Goal: Check status: Check status

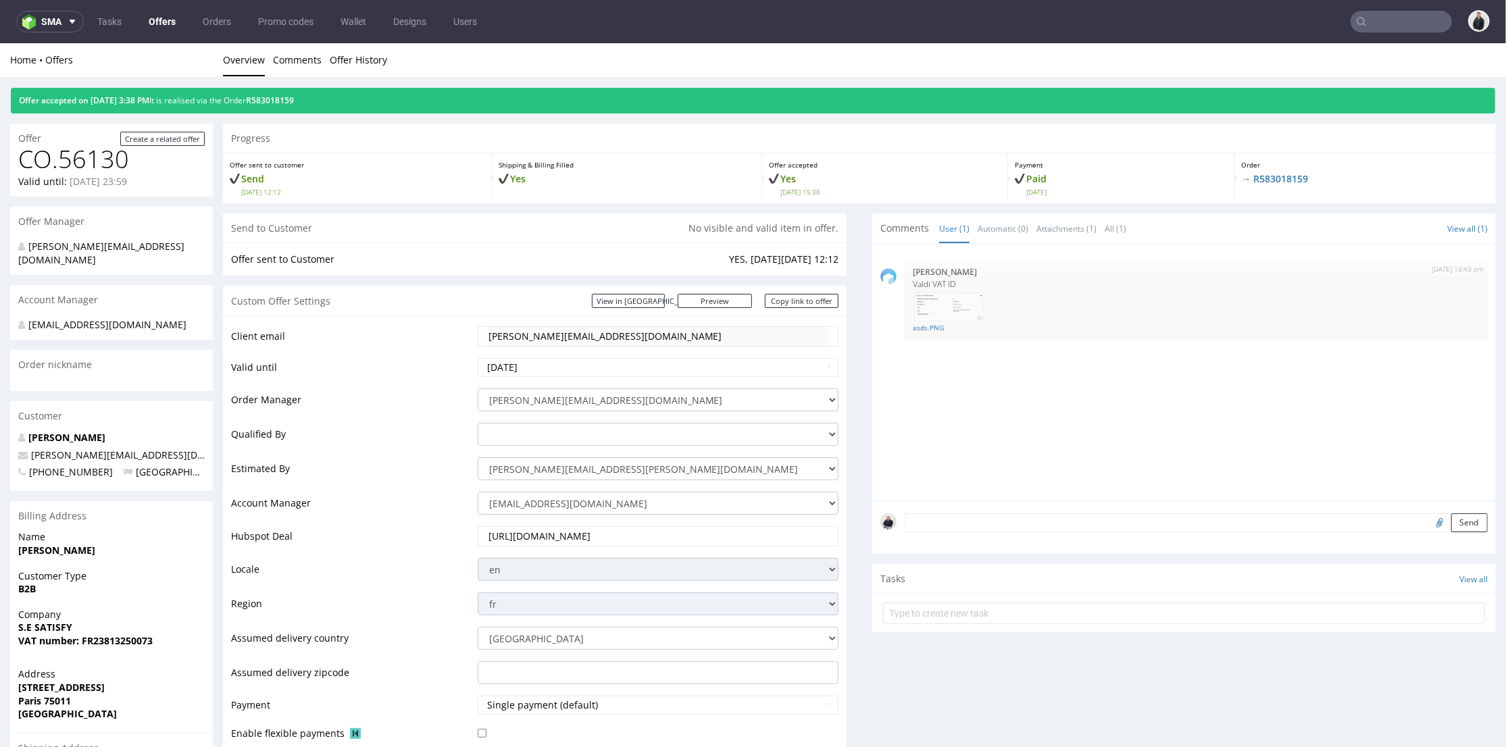
click at [1373, 21] on input "text" at bounding box center [1400, 22] width 101 height 22
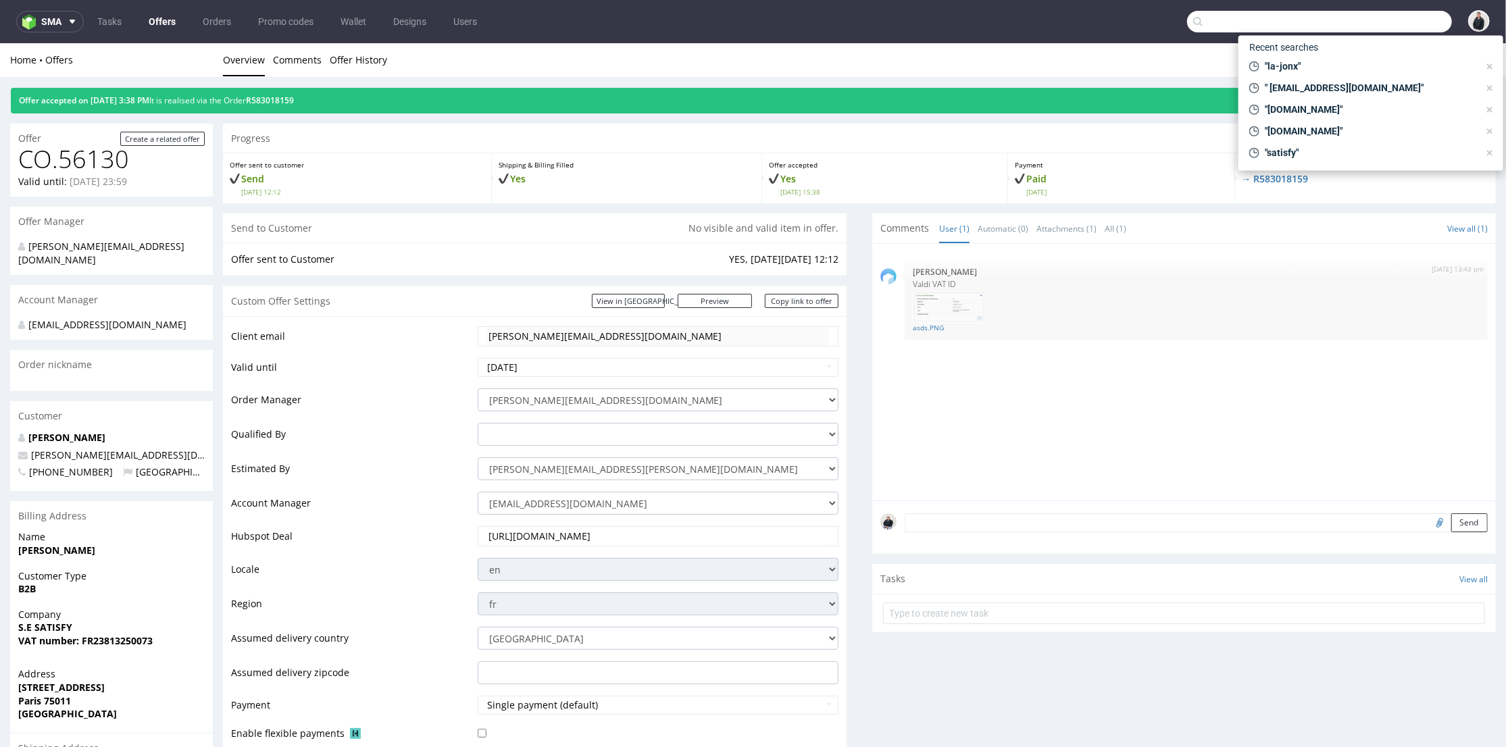
paste input "[DOMAIN_NAME]"
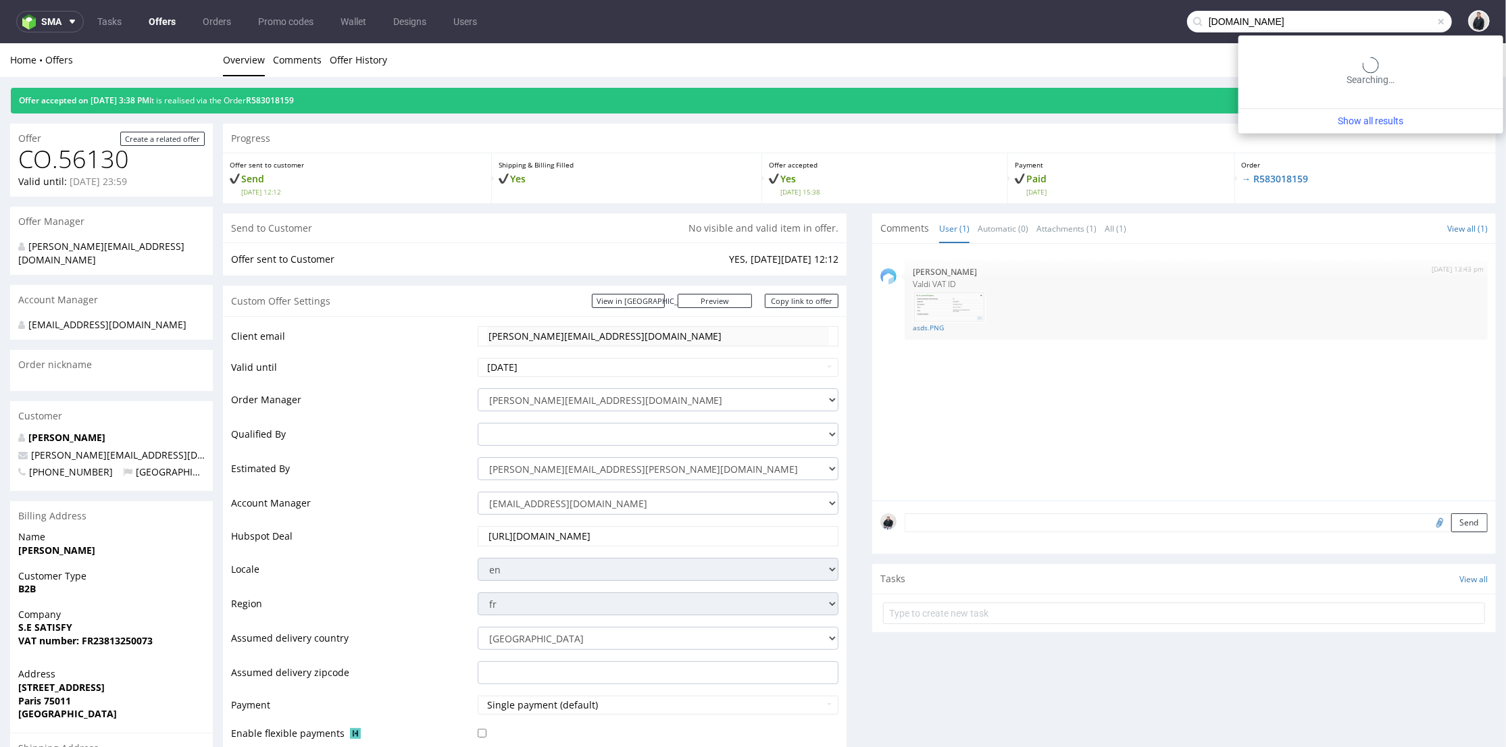
type input "[DOMAIN_NAME]"
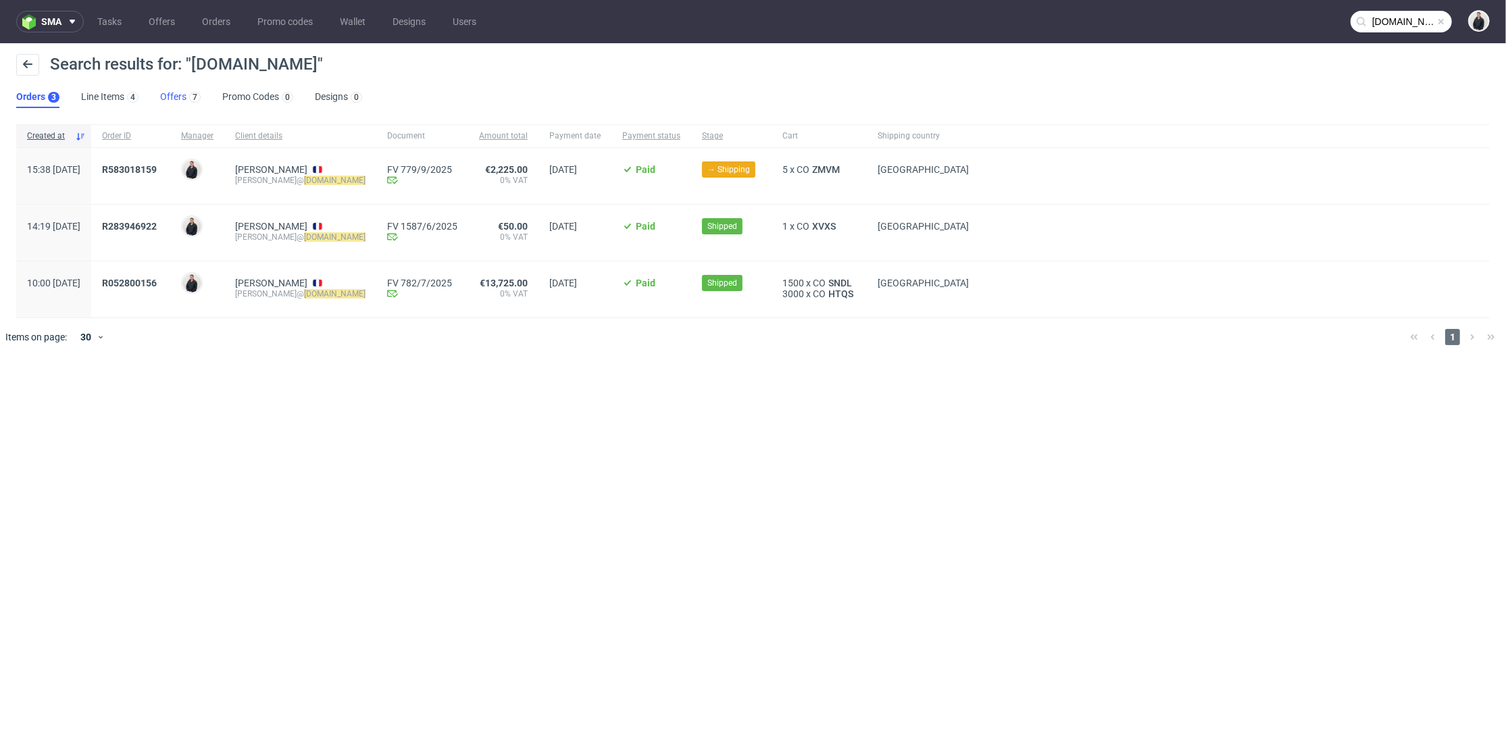
click at [168, 100] on link "Offers 7" at bounding box center [180, 97] width 41 height 22
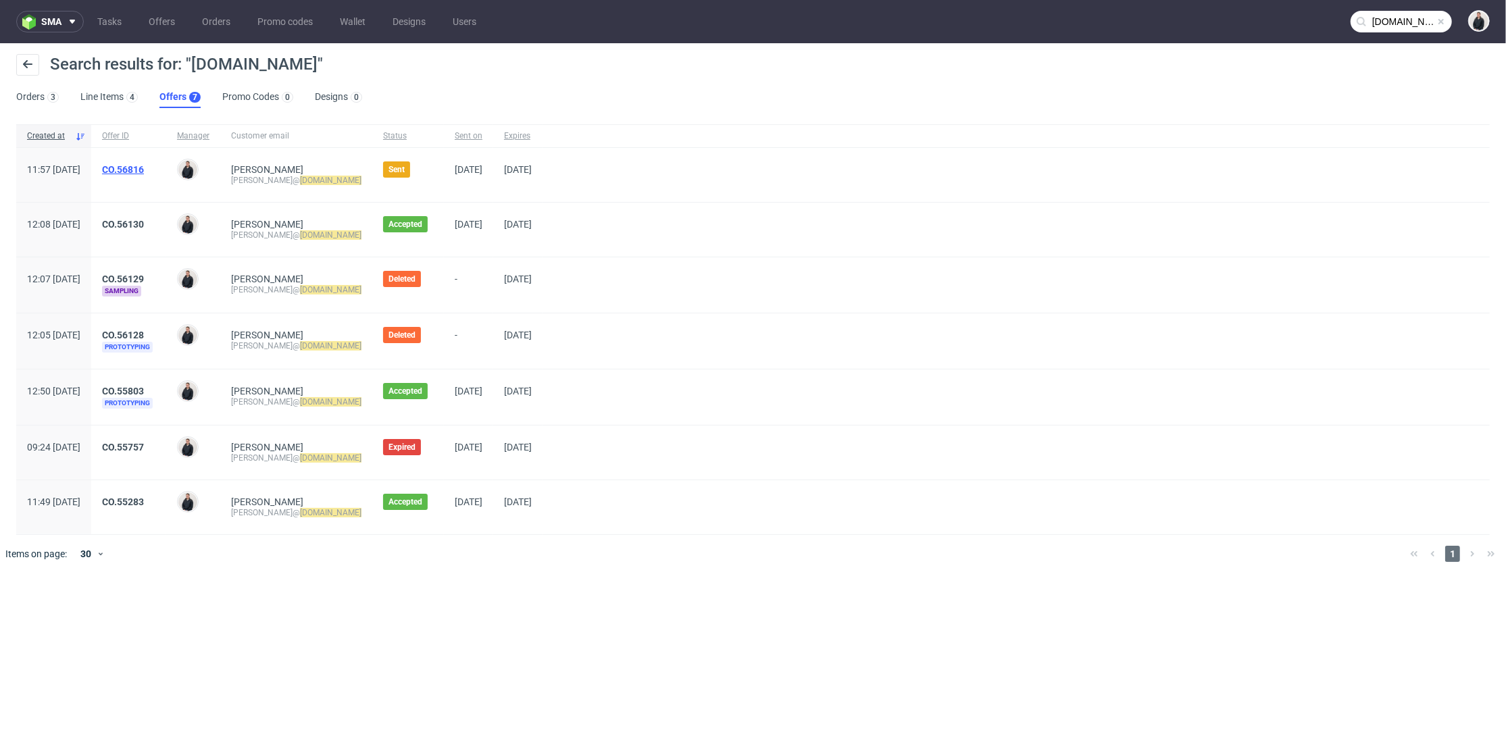
click at [144, 165] on link "CO.56816" at bounding box center [123, 169] width 42 height 11
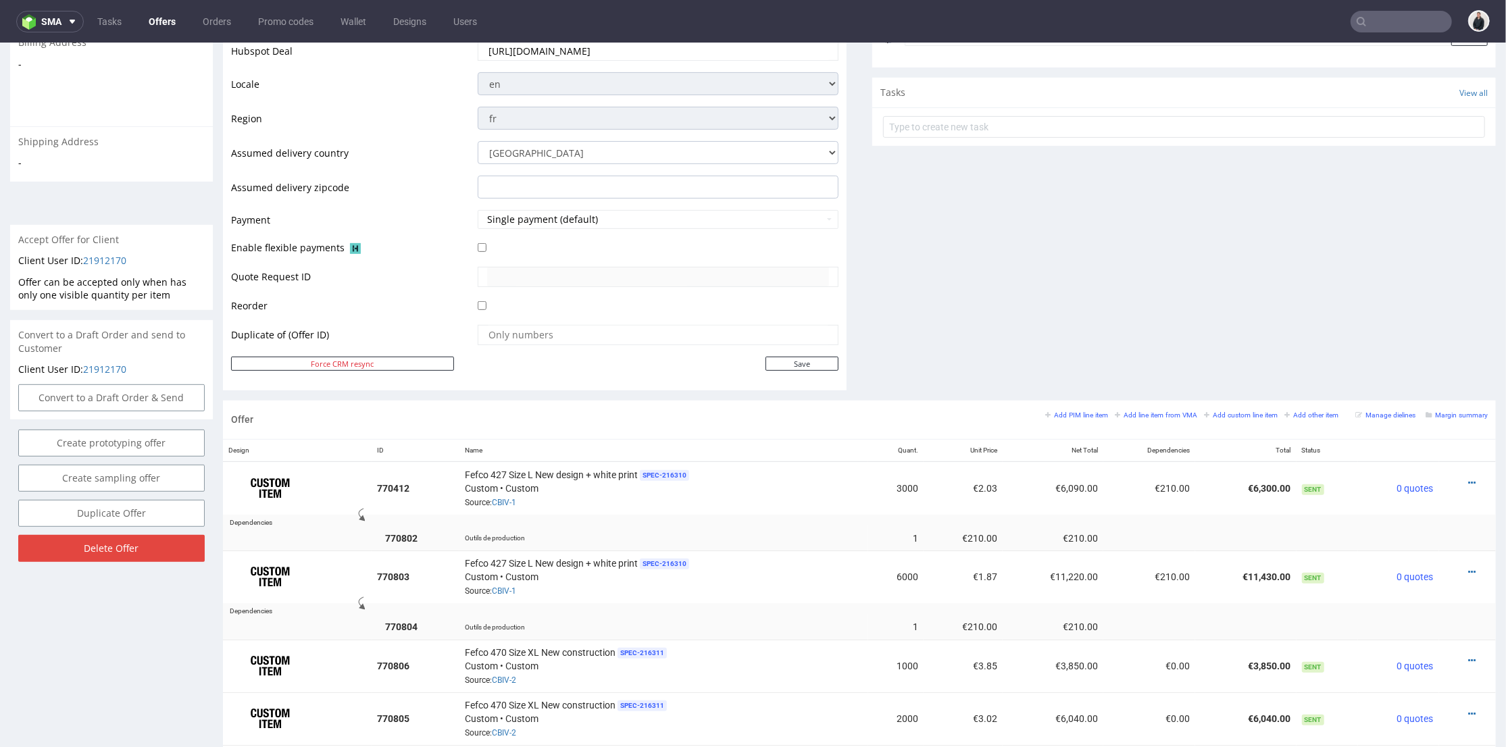
scroll to position [600, 0]
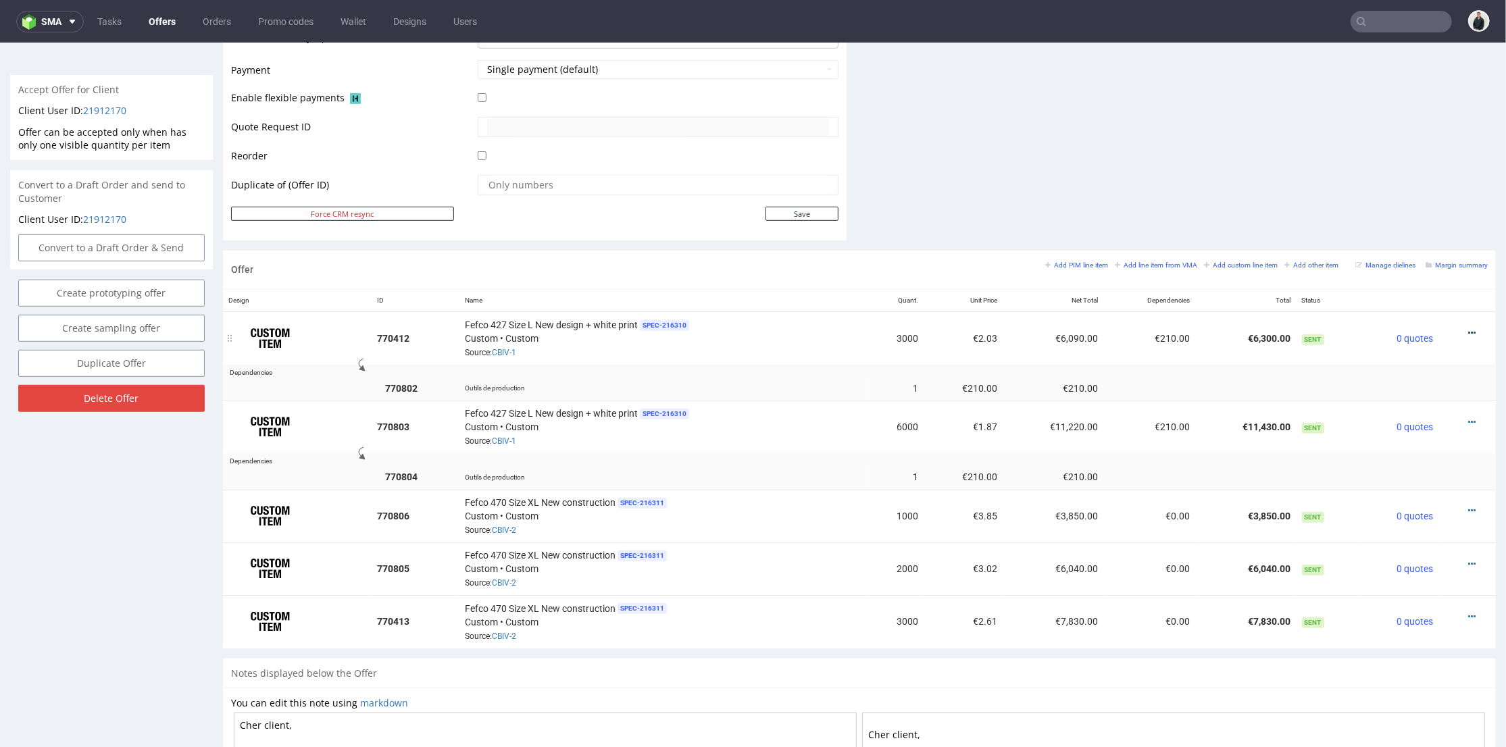
click at [1468, 328] on icon at bounding box center [1471, 332] width 7 height 9
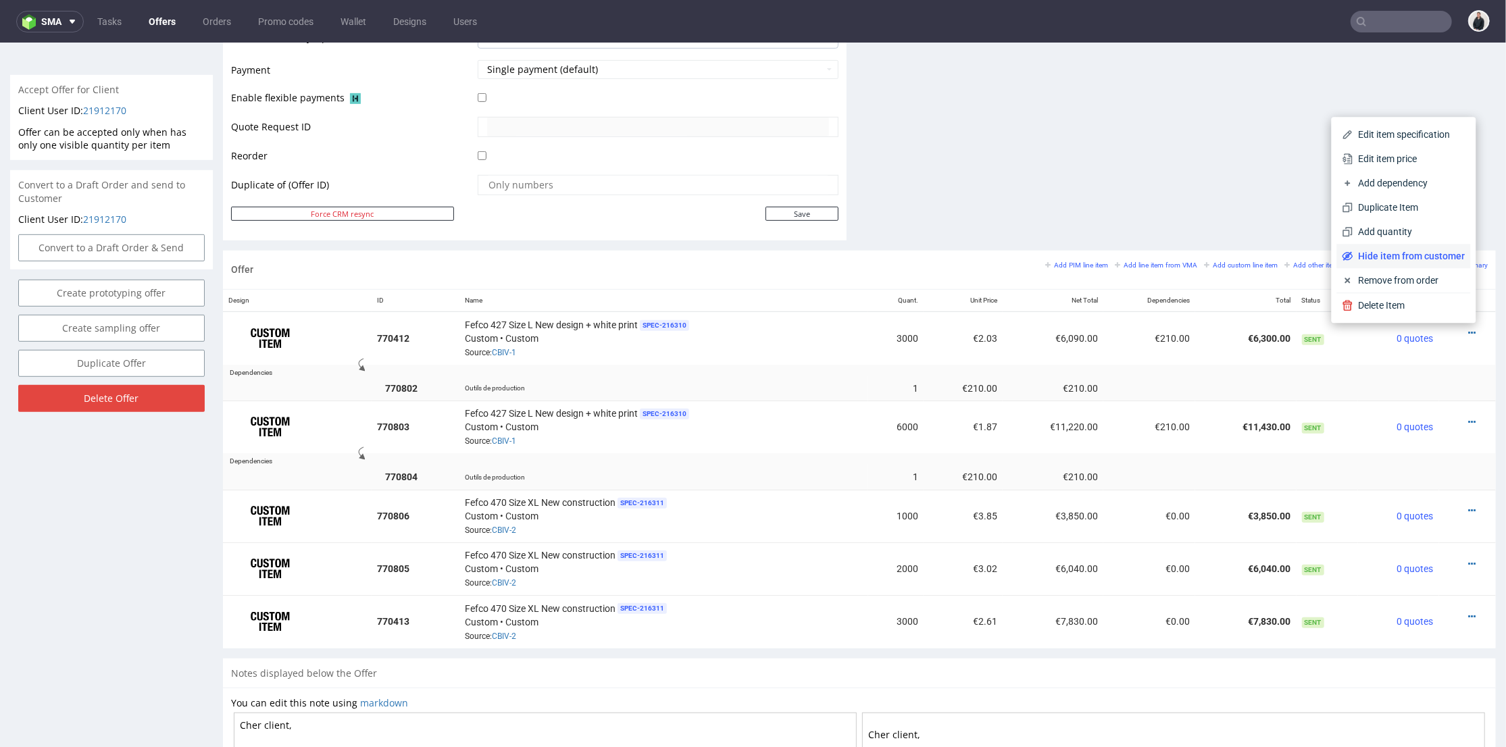
click at [1431, 253] on span "Hide item from customer" at bounding box center [1409, 256] width 112 height 14
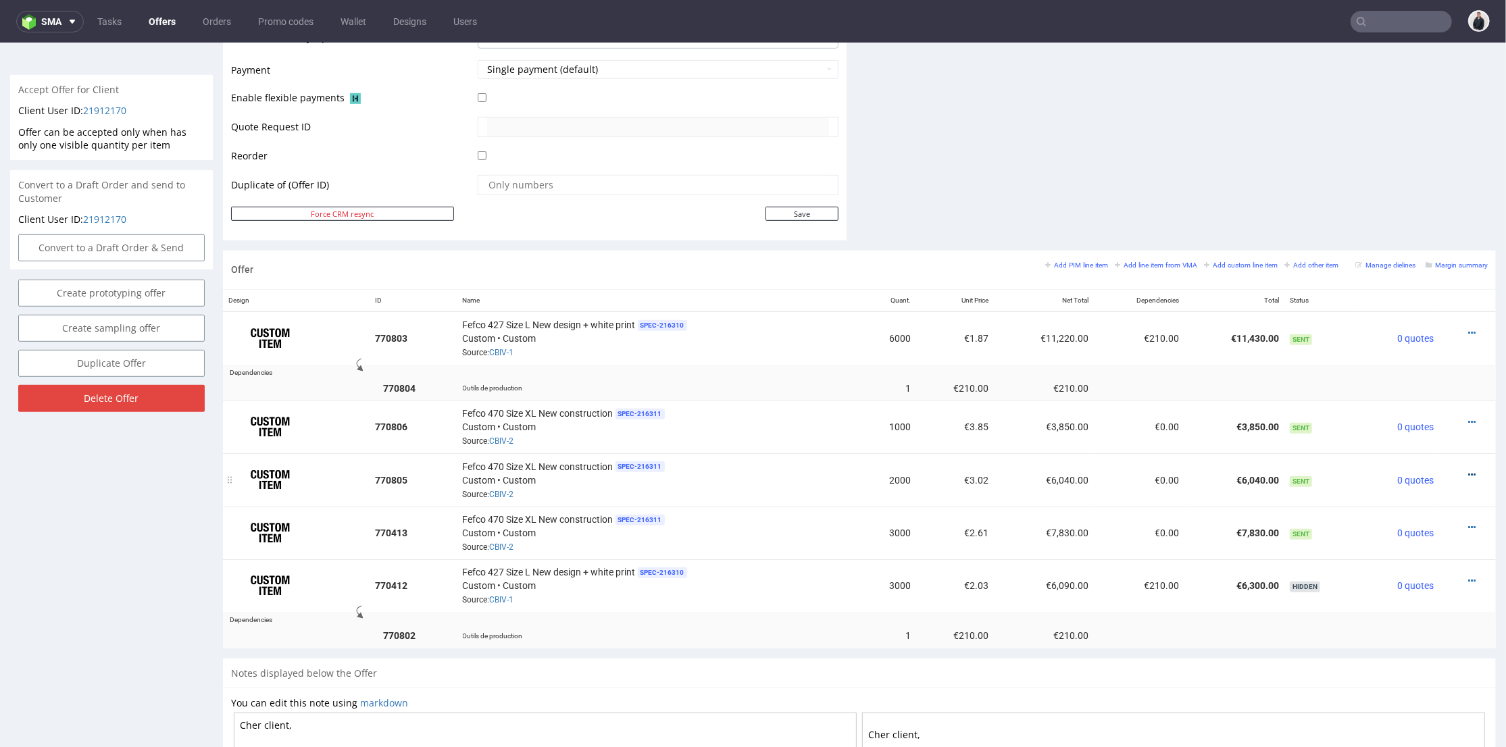
click at [1468, 469] on icon at bounding box center [1471, 473] width 7 height 9
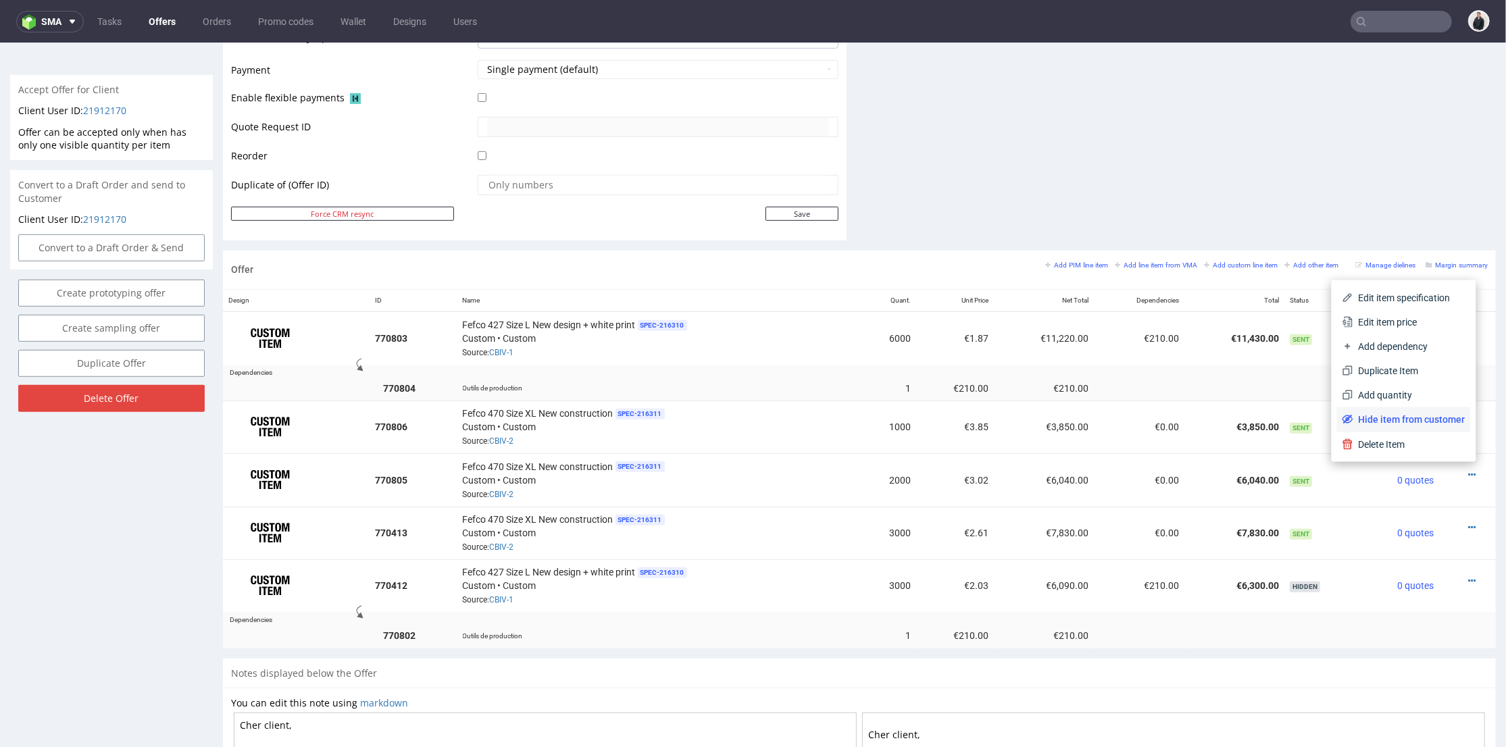
click at [1434, 413] on span "Hide item from customer" at bounding box center [1409, 419] width 112 height 14
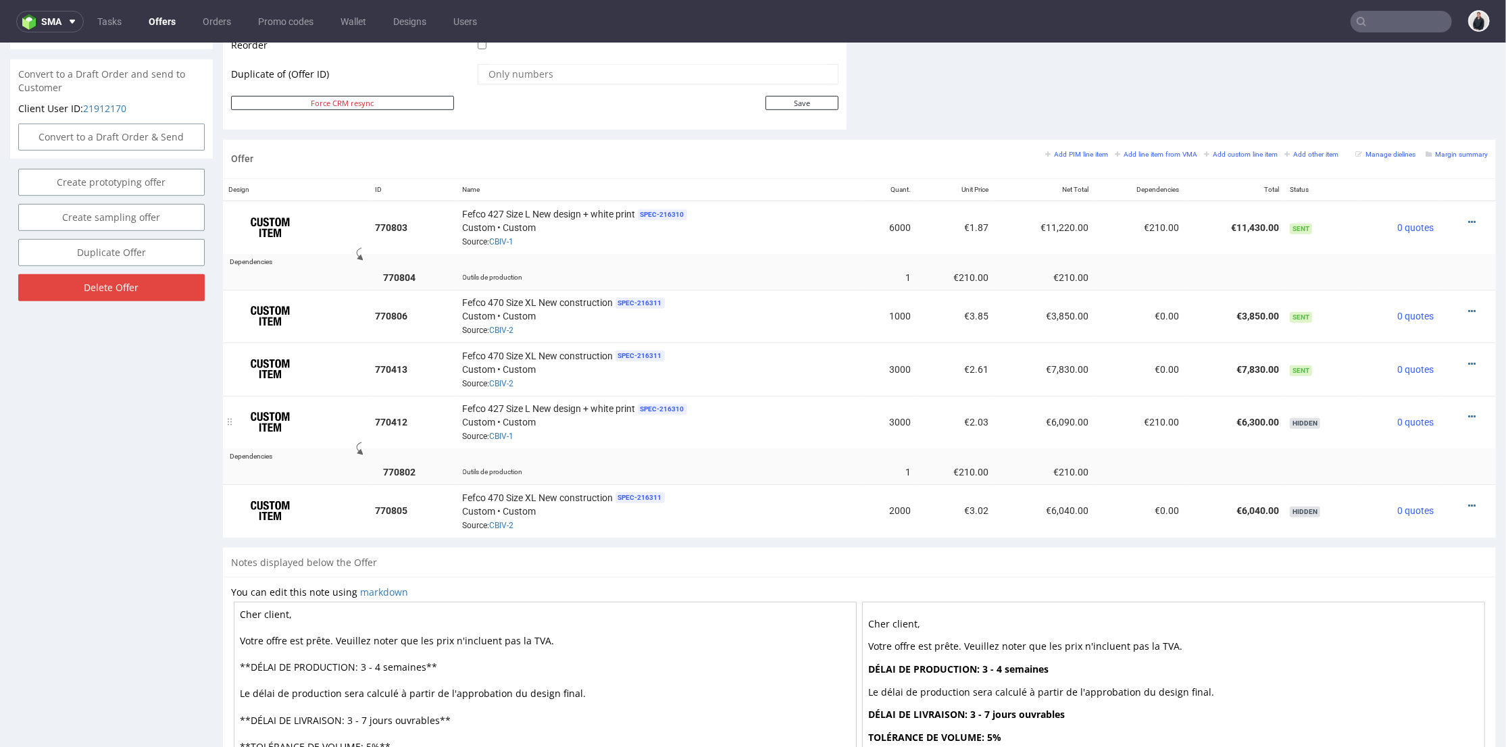
scroll to position [786, 0]
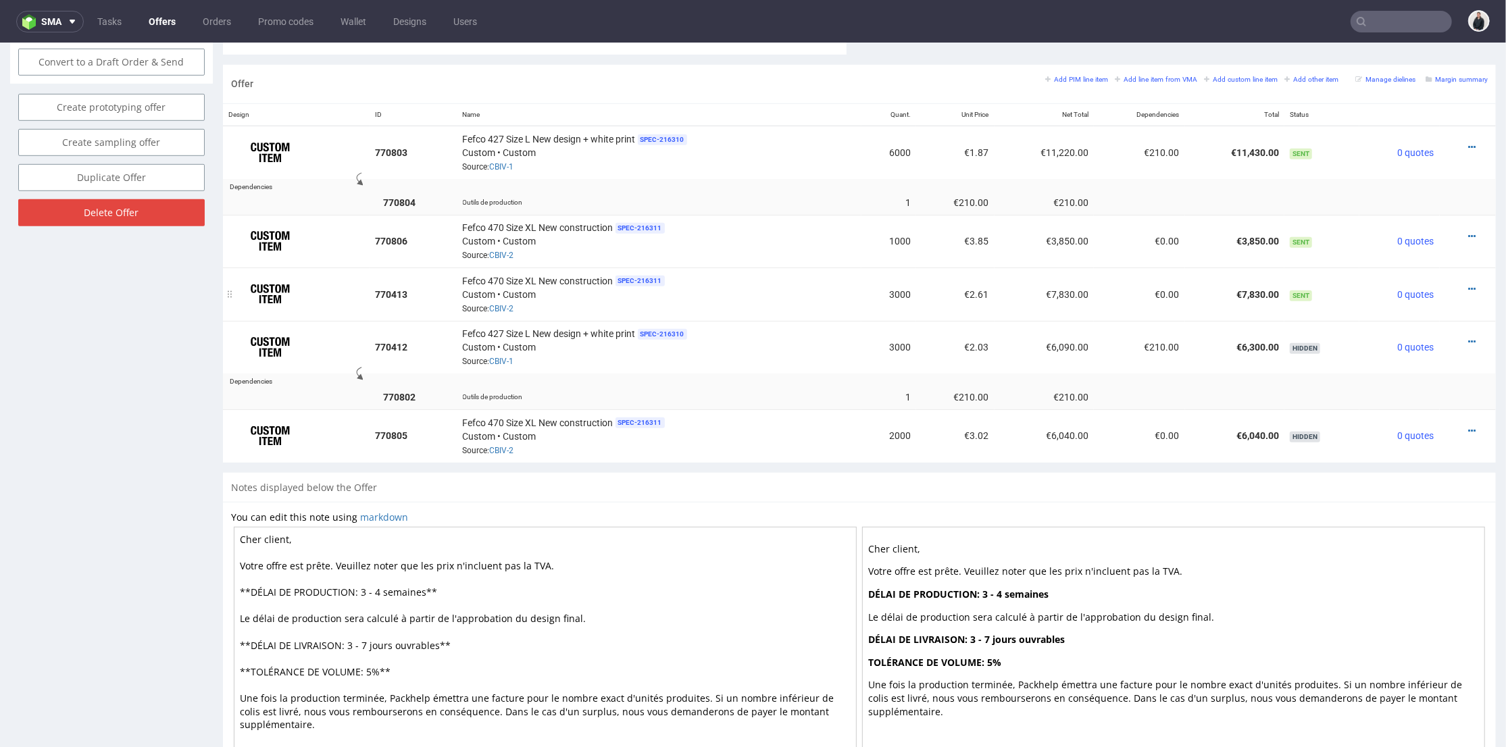
click at [1454, 282] on div at bounding box center [1463, 289] width 37 height 14
click at [1468, 284] on icon at bounding box center [1471, 288] width 7 height 9
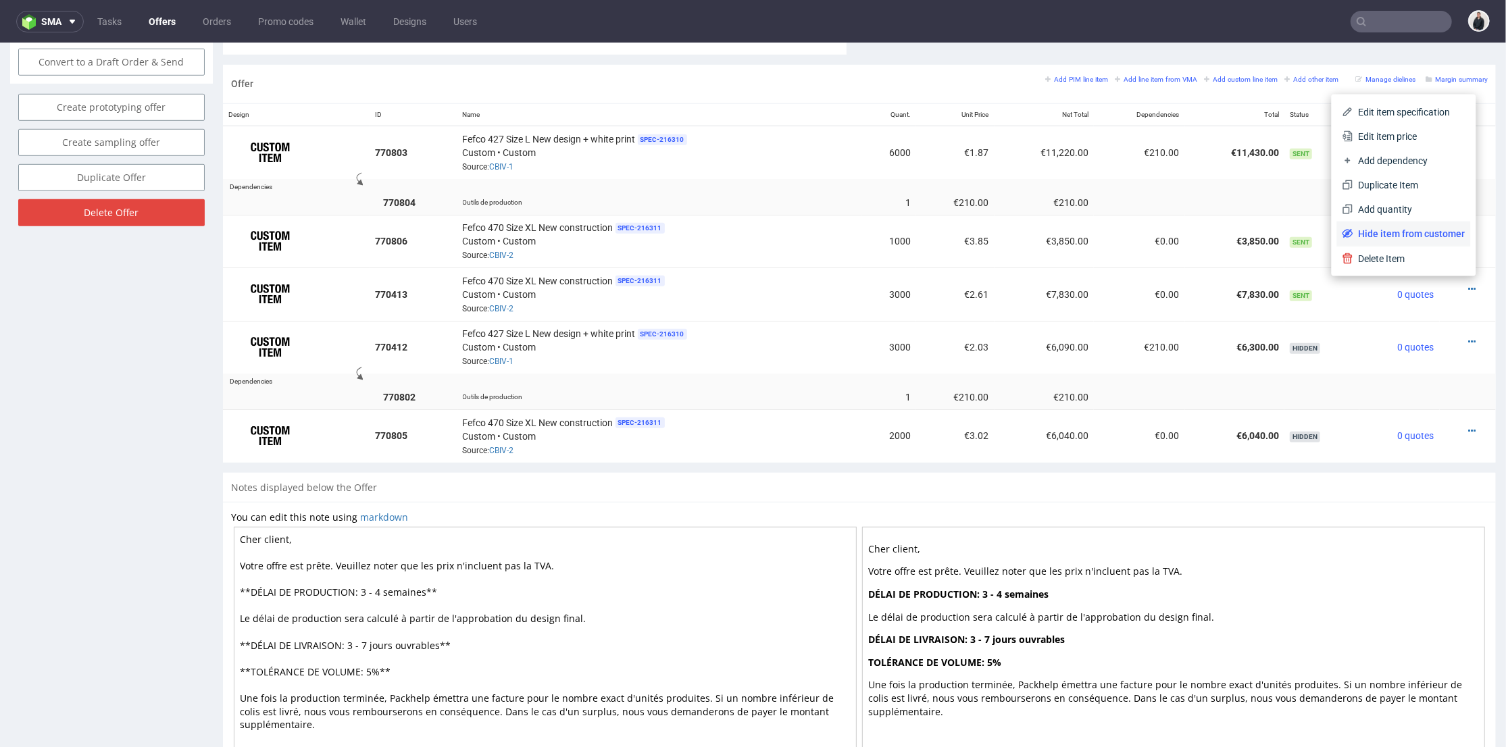
click at [1418, 232] on span "Hide item from customer" at bounding box center [1409, 233] width 112 height 14
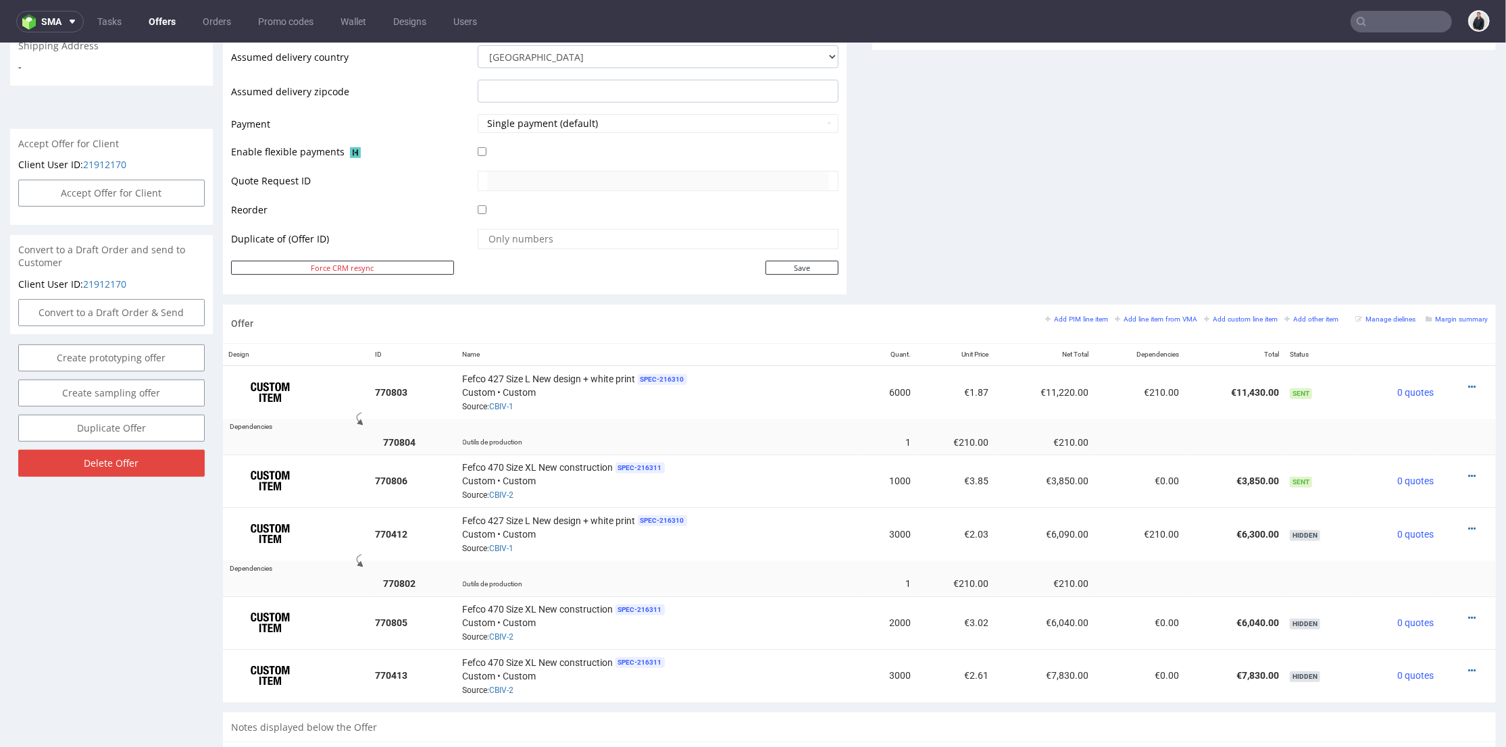
scroll to position [471, 0]
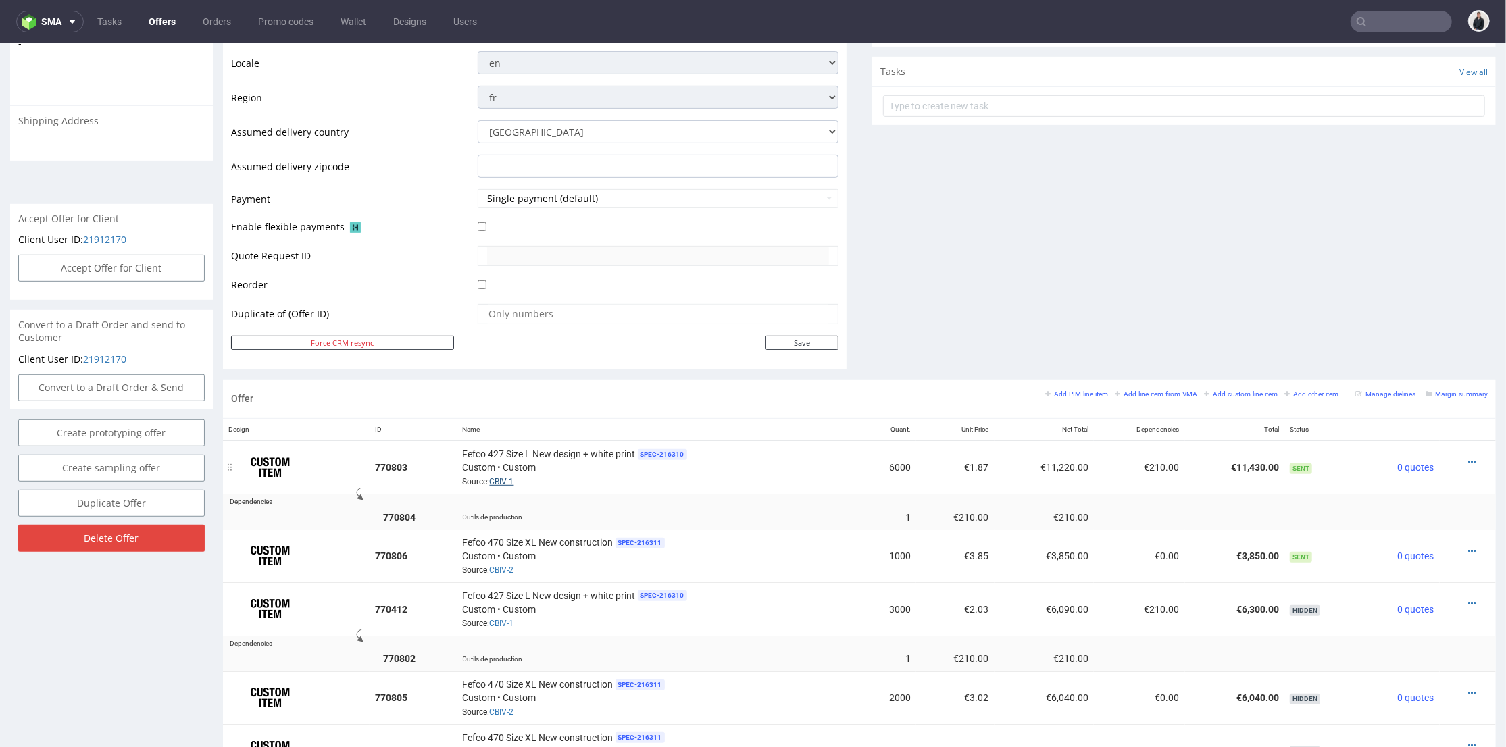
click at [507, 479] on link "CBIV-1" at bounding box center [502, 480] width 24 height 9
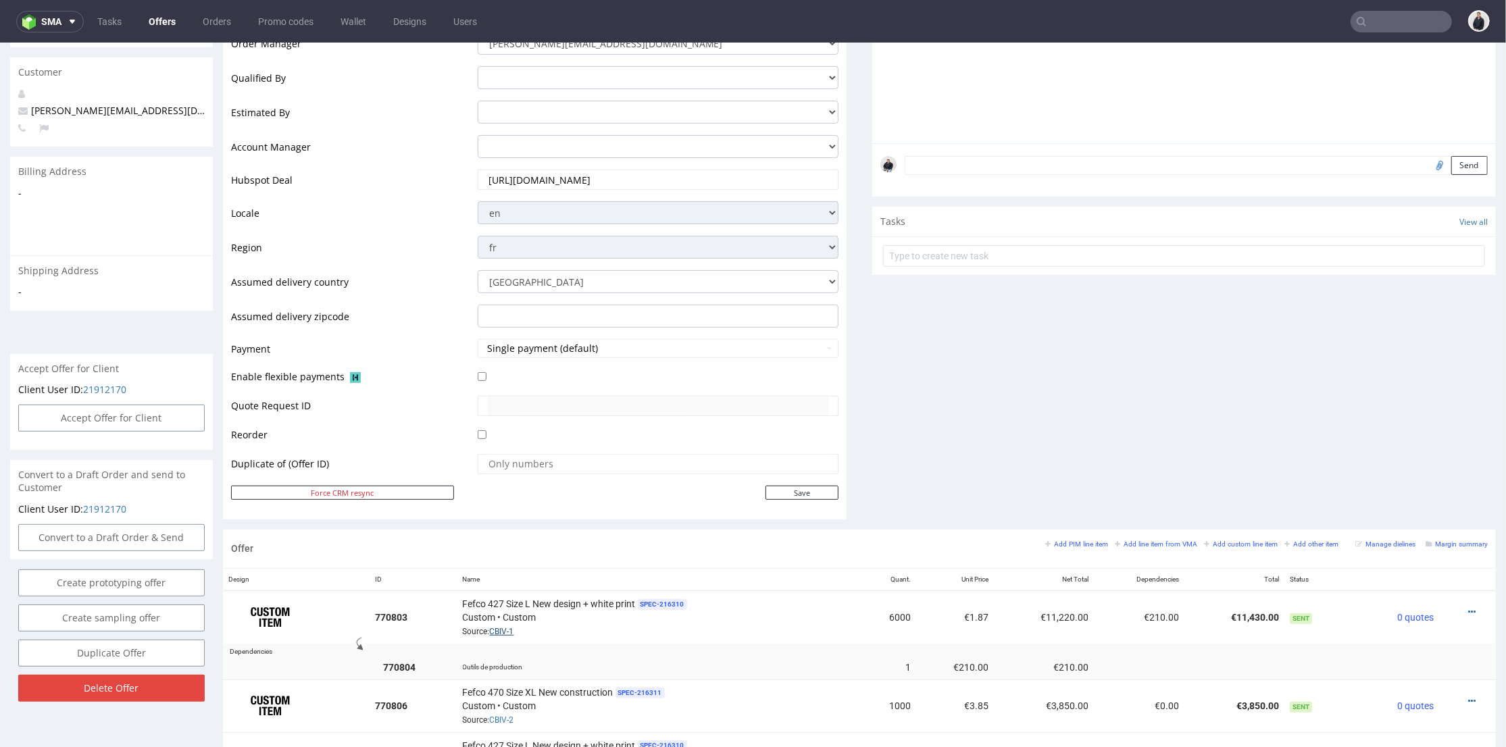
scroll to position [21, 0]
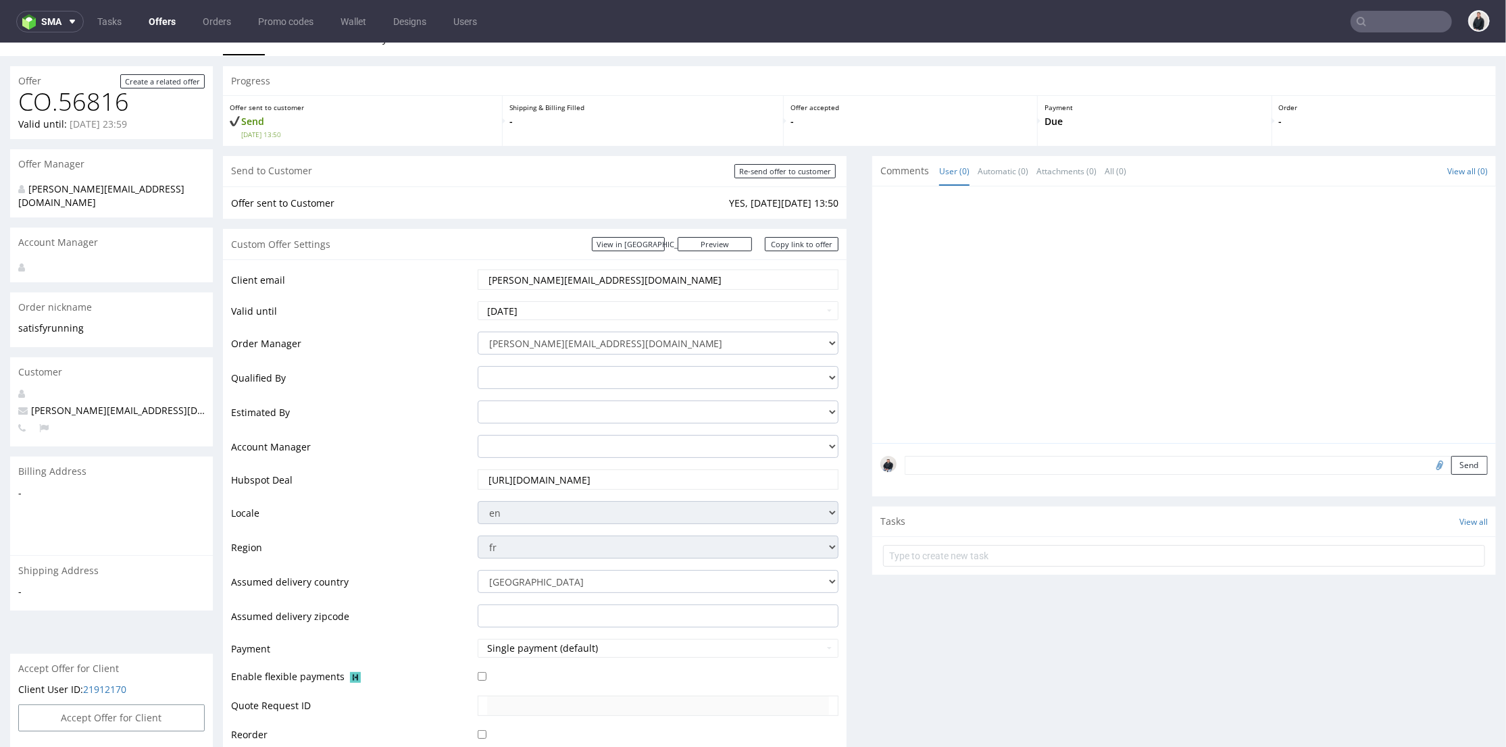
drag, startPoint x: 616, startPoint y: 280, endPoint x: 344, endPoint y: 239, distance: 275.3
click at [344, 239] on section "Custom Offer Settings View in [GEOGRAPHIC_DATA] Preview [URL][DOMAIN_NAME] Copy…" at bounding box center [534, 523] width 623 height 590
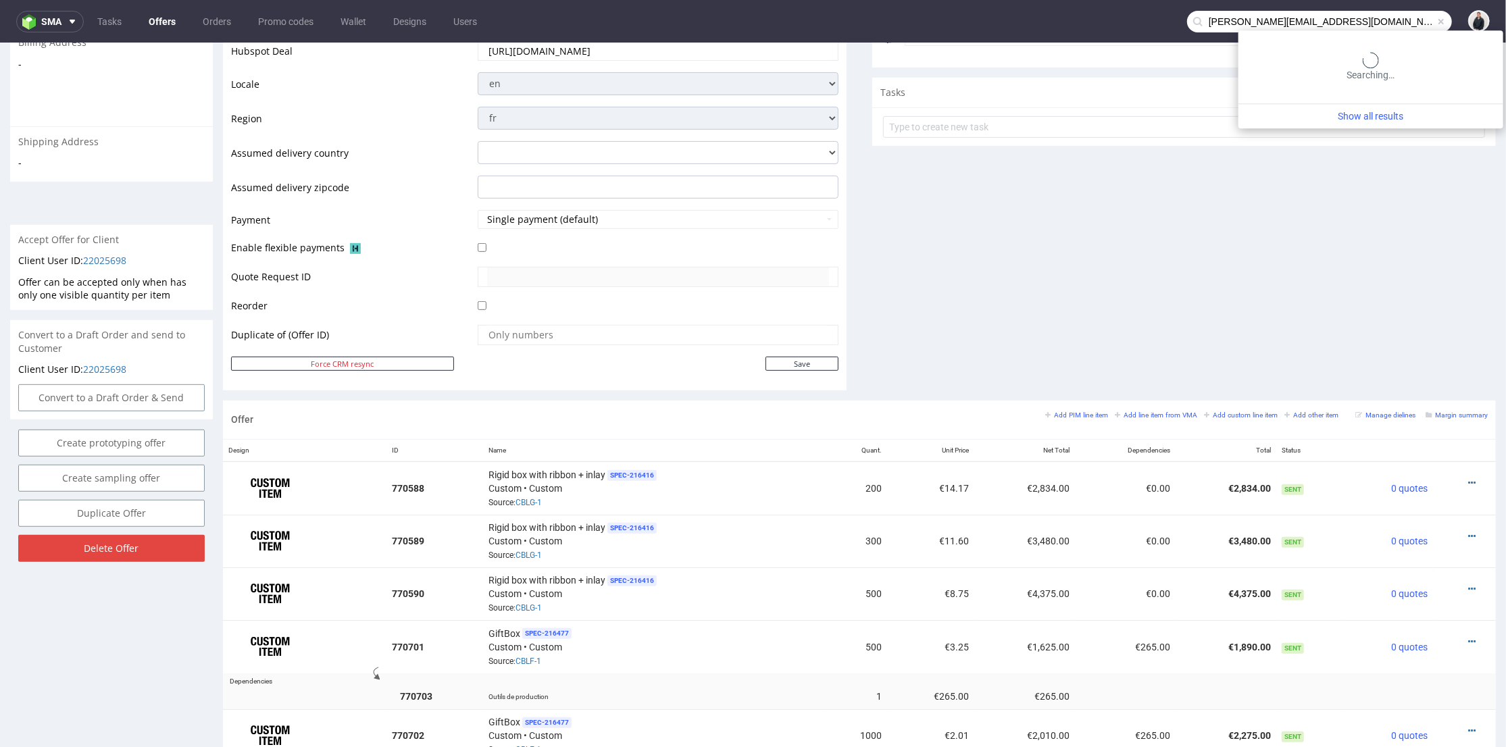
scroll to position [4, 0]
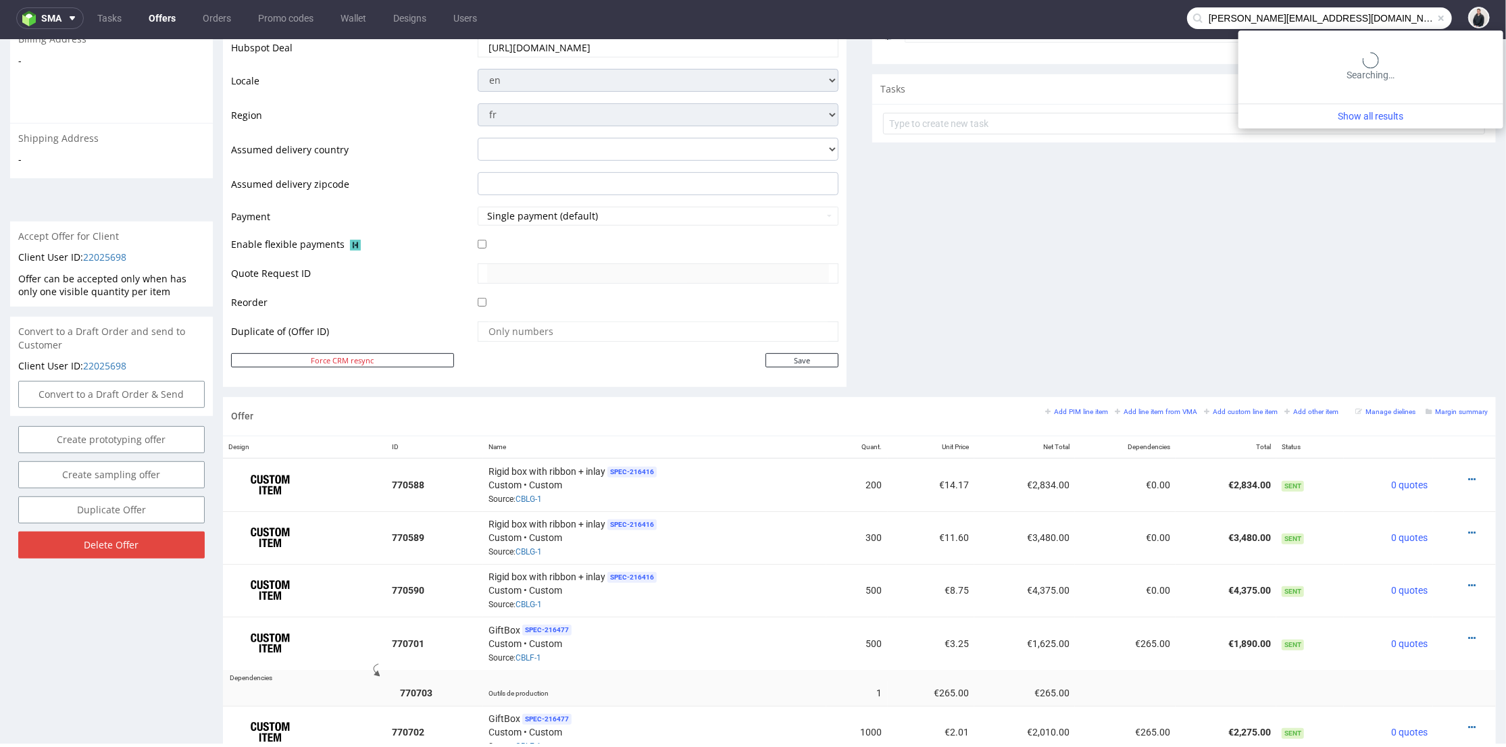
type input "[PERSON_NAME][EMAIL_ADDRESS][DOMAIN_NAME]"
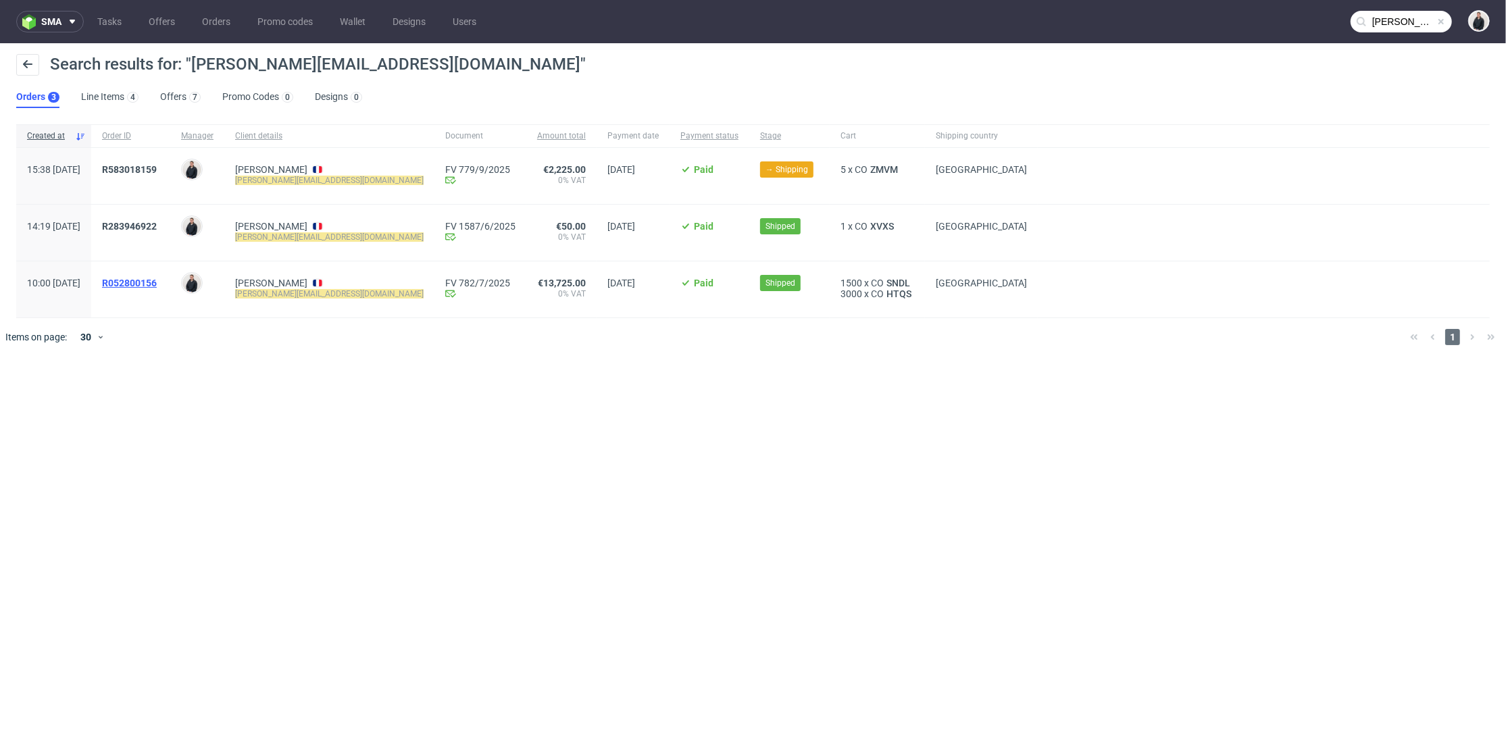
click at [157, 284] on span "R052800156" at bounding box center [129, 283] width 55 height 11
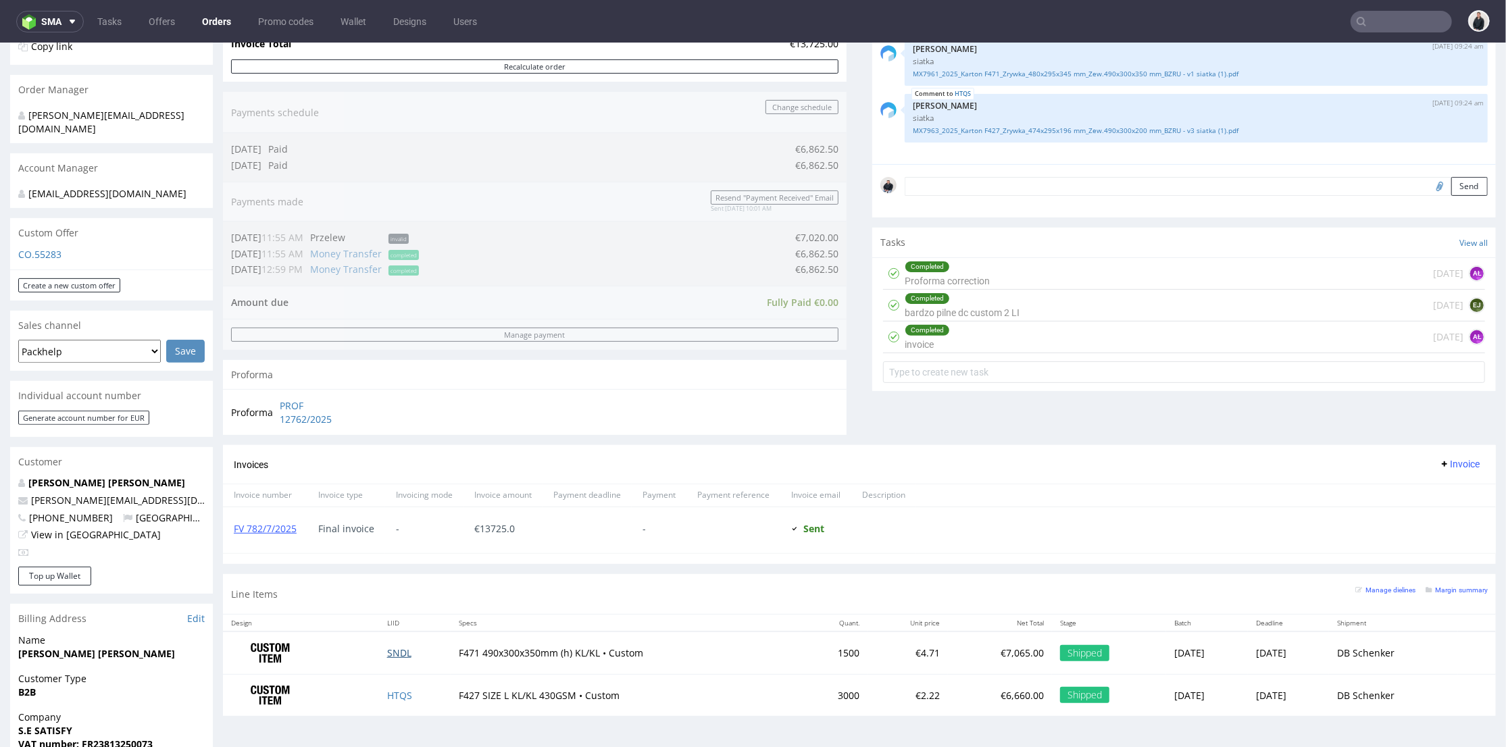
scroll to position [375, 0]
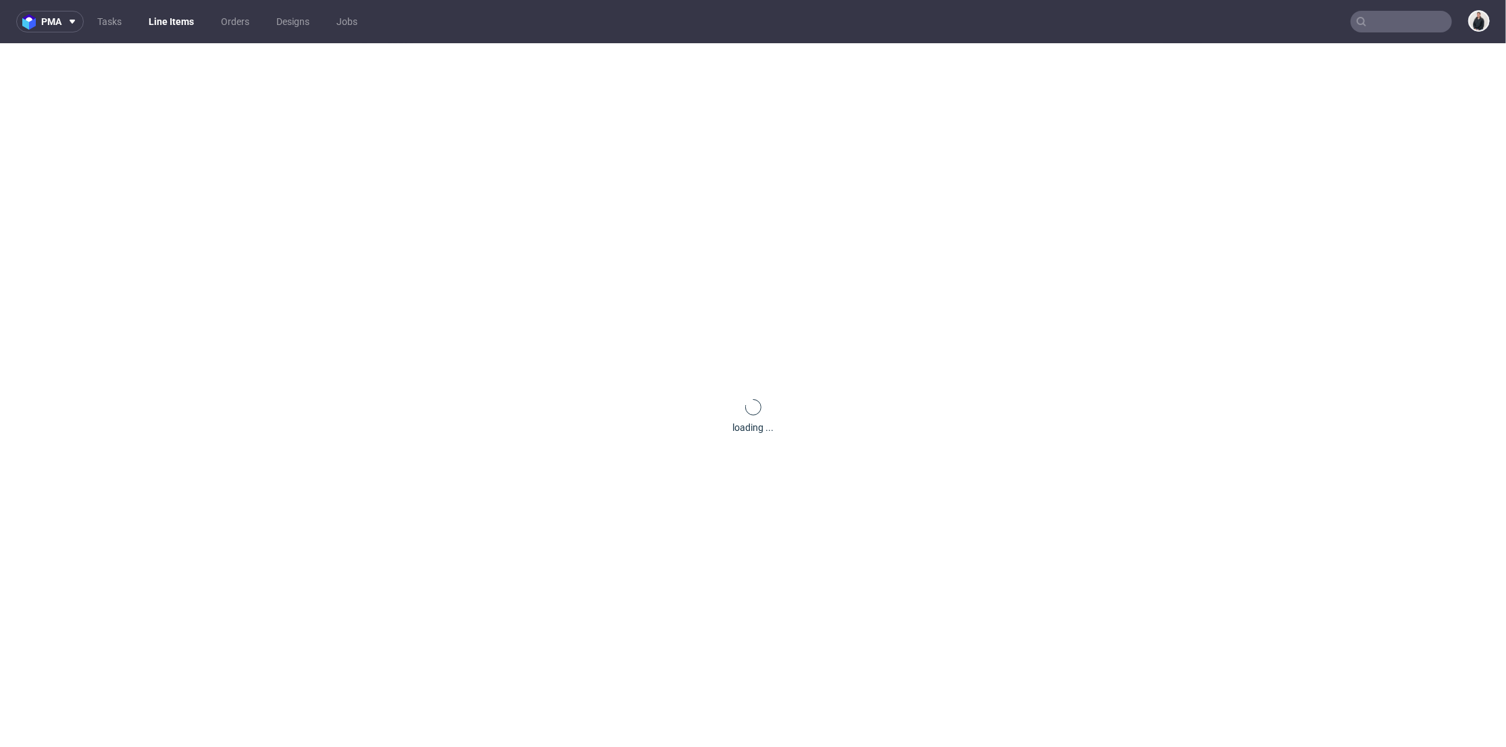
drag, startPoint x: 394, startPoint y: 571, endPoint x: 503, endPoint y: 409, distance: 195.2
click at [396, 621] on div "loading ..." at bounding box center [753, 416] width 1506 height 747
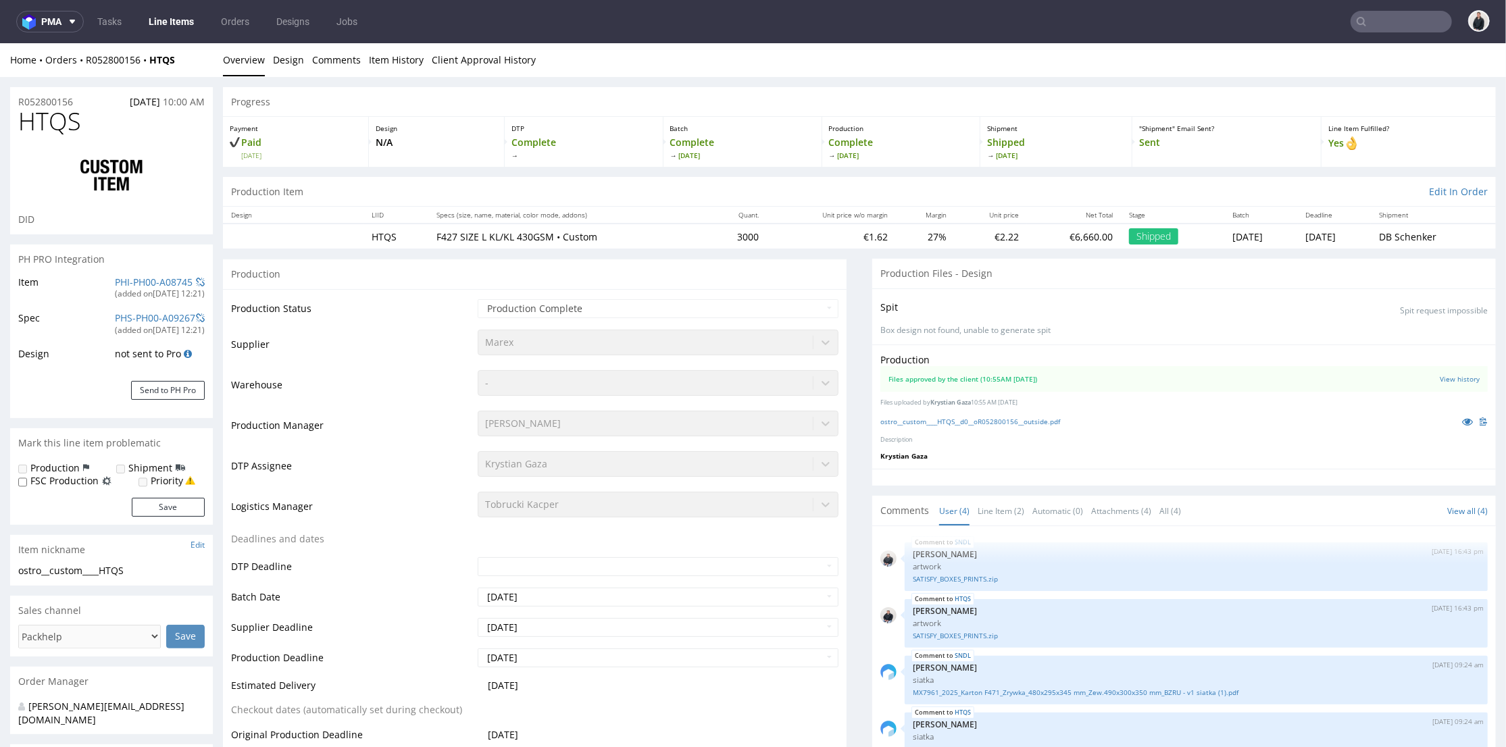
select select "in_progress"
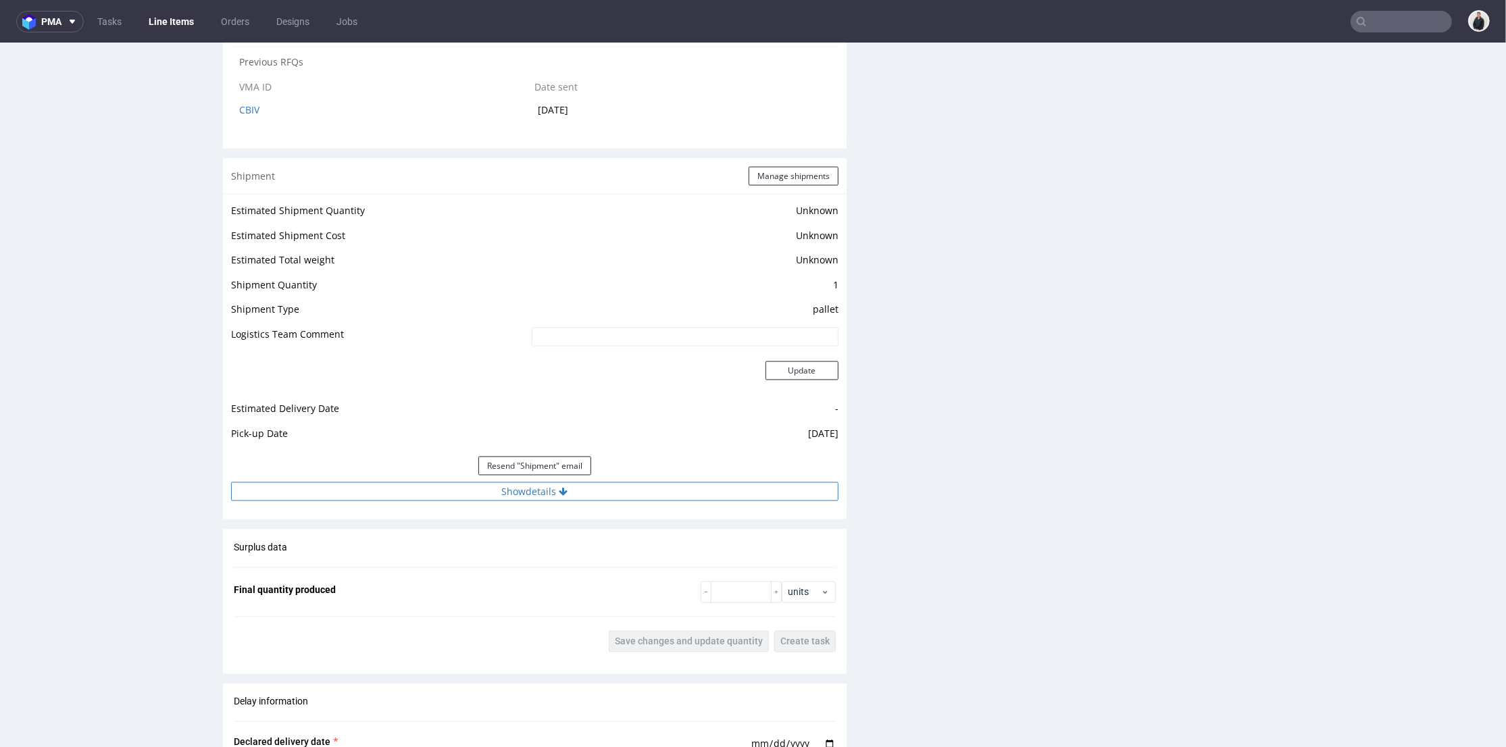
click at [681, 498] on button "Show details" at bounding box center [534, 491] width 607 height 19
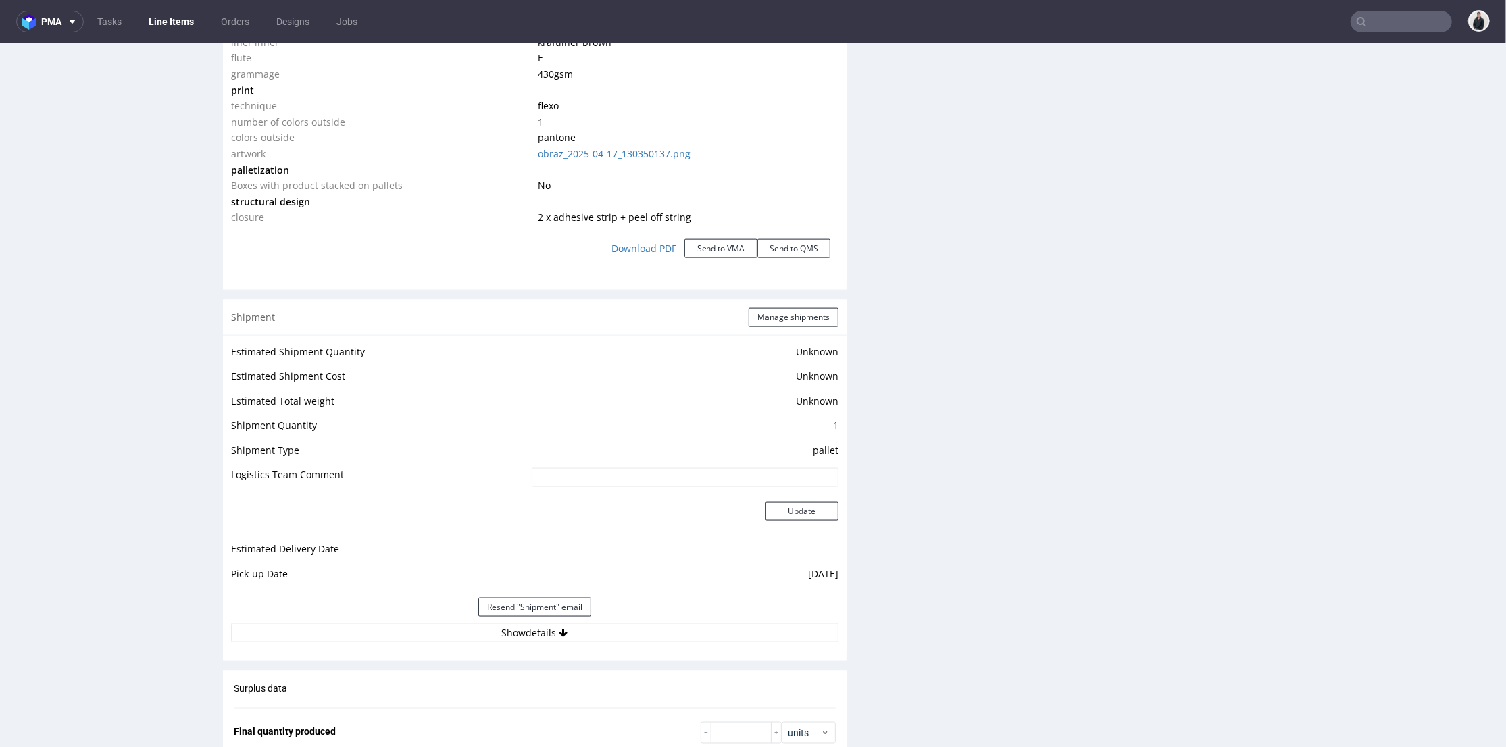
scroll to position [1726, 0]
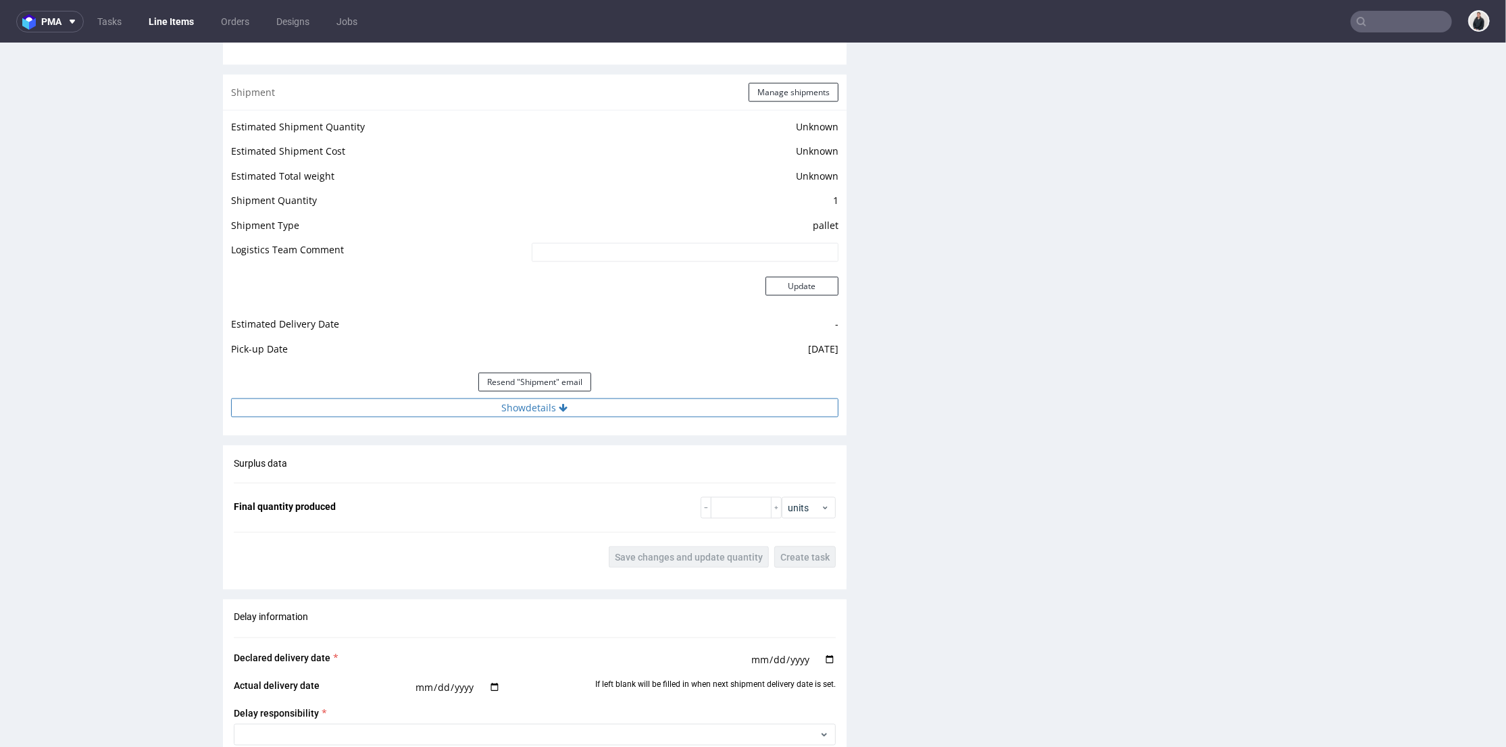
click at [694, 410] on button "Show details" at bounding box center [534, 407] width 607 height 19
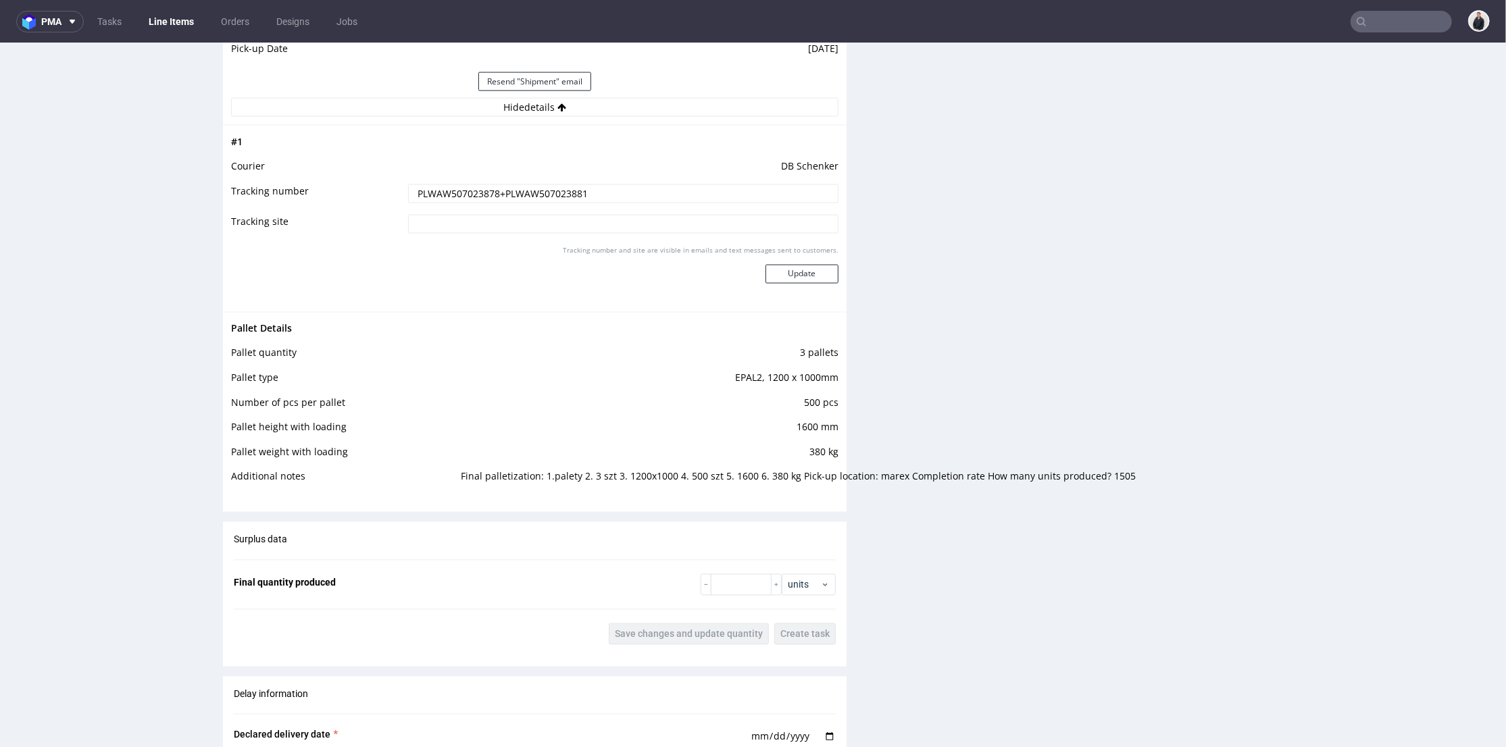
scroll to position [2101, 0]
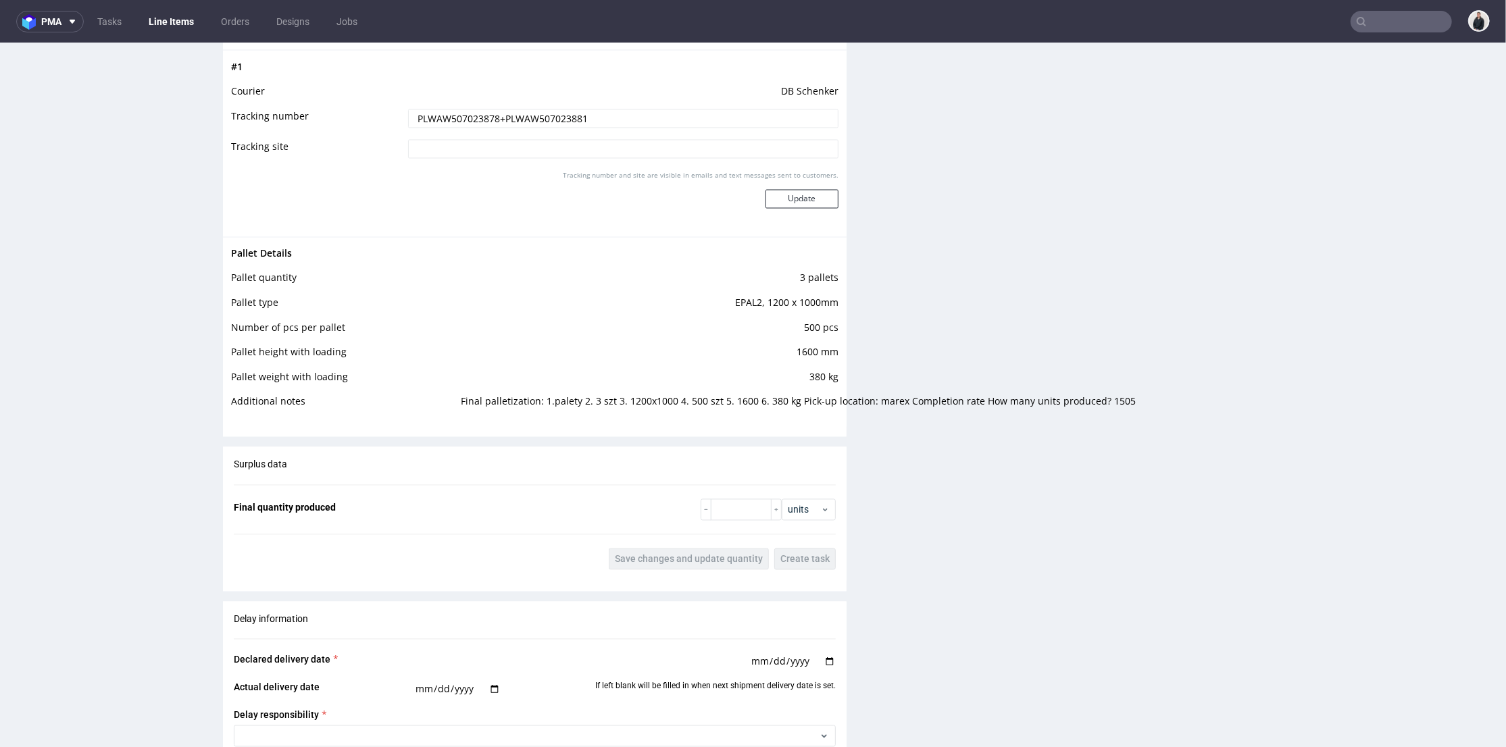
drag, startPoint x: 946, startPoint y: 418, endPoint x: 917, endPoint y: 401, distance: 33.9
